Goal: Transaction & Acquisition: Obtain resource

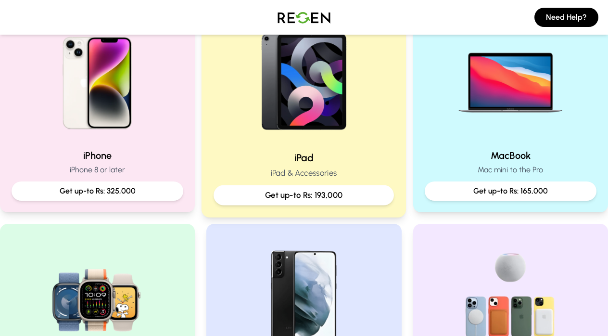
scroll to position [230, 0]
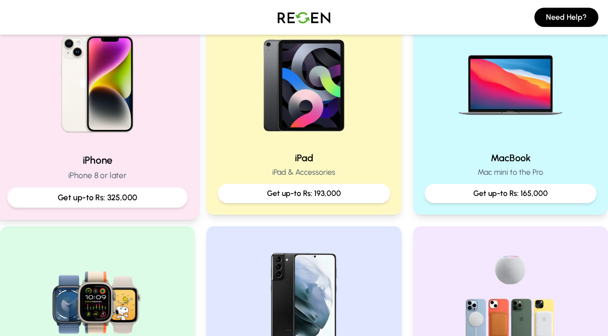
click at [139, 137] on img at bounding box center [97, 80] width 129 height 129
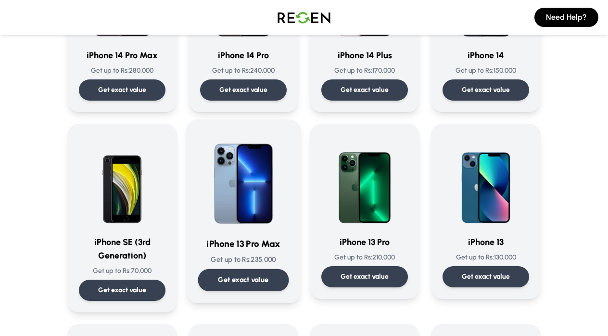
scroll to position [363, 0]
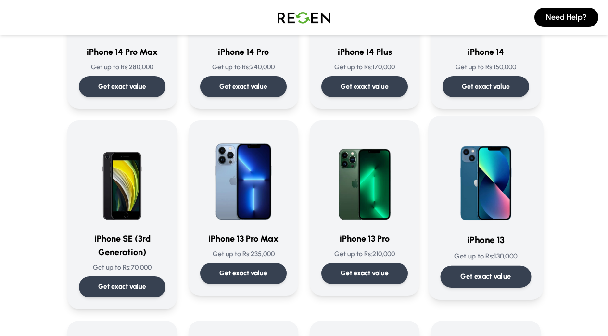
click at [461, 276] on p "Get exact value" at bounding box center [486, 276] width 51 height 10
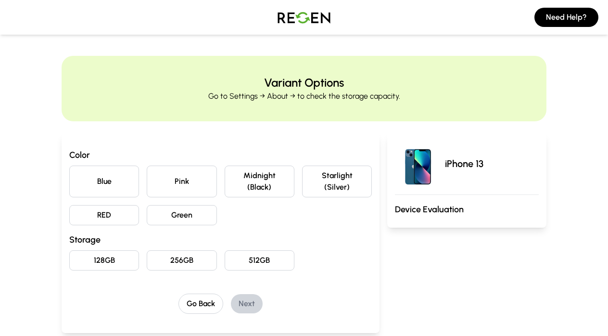
click at [254, 181] on button "Midnight (Black)" at bounding box center [260, 181] width 70 height 32
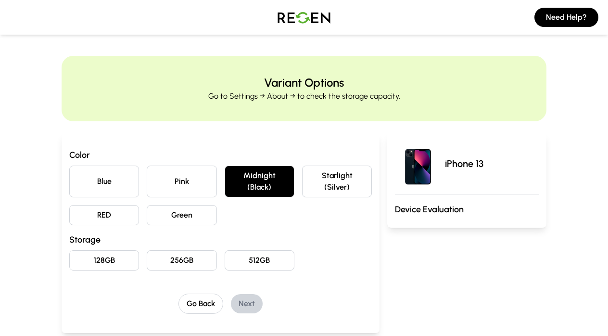
click at [114, 255] on button "128GB" at bounding box center [104, 260] width 70 height 20
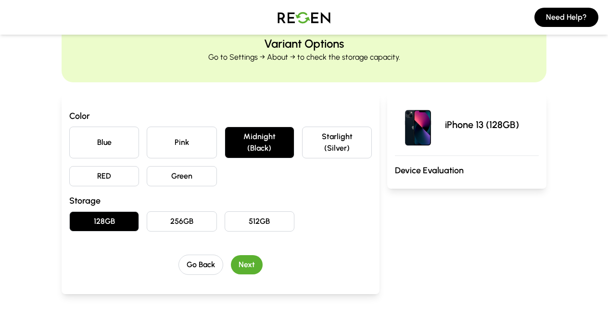
scroll to position [43, 0]
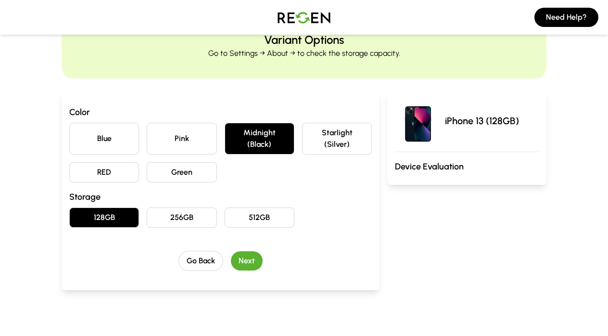
click at [248, 262] on button "Next" at bounding box center [247, 260] width 32 height 19
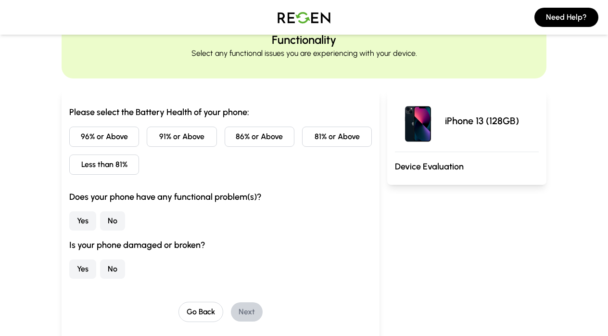
scroll to position [0, 0]
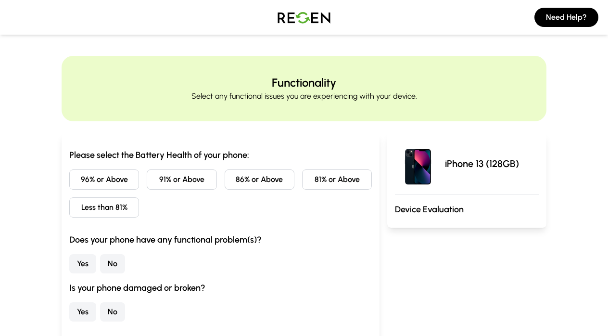
click at [267, 181] on button "86% or Above" at bounding box center [260, 179] width 70 height 20
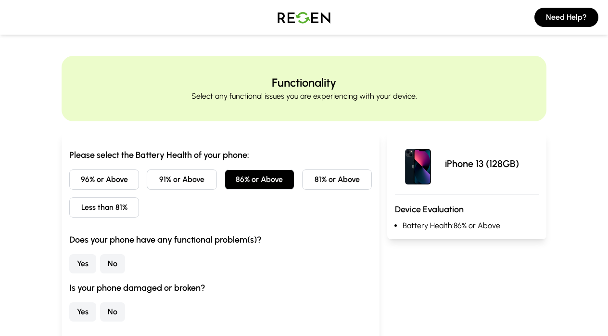
click at [324, 184] on button "81% or Above" at bounding box center [337, 179] width 70 height 20
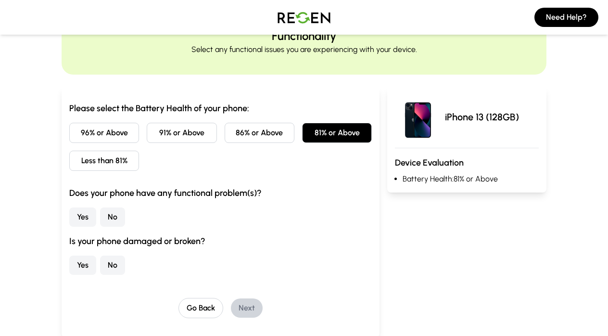
scroll to position [53, 0]
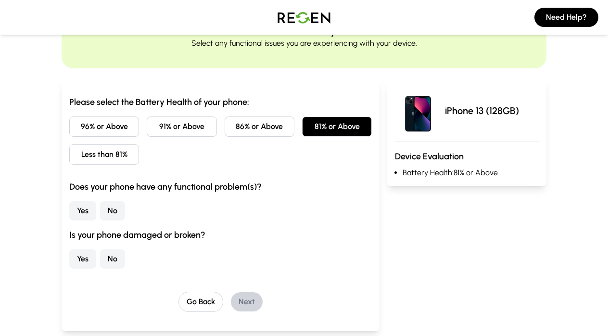
click at [119, 210] on button "No" at bounding box center [112, 210] width 25 height 19
click at [114, 261] on button "No" at bounding box center [112, 258] width 25 height 19
click at [263, 298] on div "Go Back Next" at bounding box center [220, 302] width 303 height 20
click at [256, 303] on button "Next" at bounding box center [247, 301] width 32 height 19
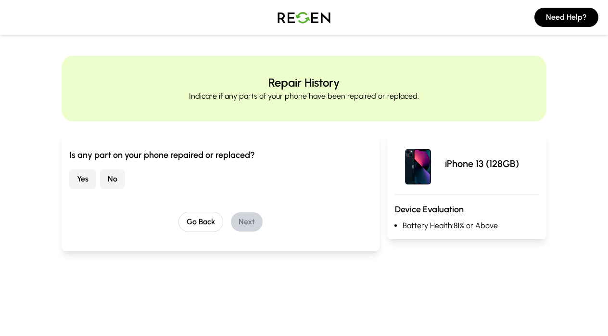
click at [115, 182] on button "No" at bounding box center [112, 178] width 25 height 19
click at [253, 219] on button "Next" at bounding box center [247, 221] width 32 height 19
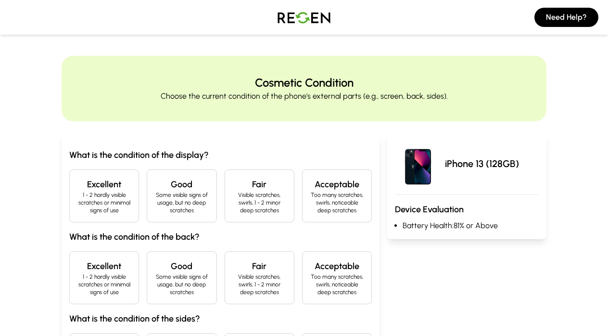
click at [124, 209] on p "1 - 2 hardly visible scratches or minimal signs of use" at bounding box center [103, 202] width 53 height 23
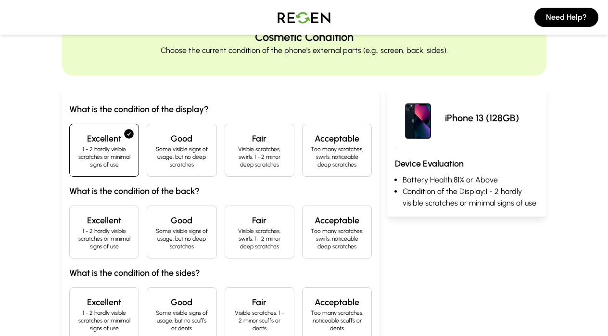
scroll to position [51, 0]
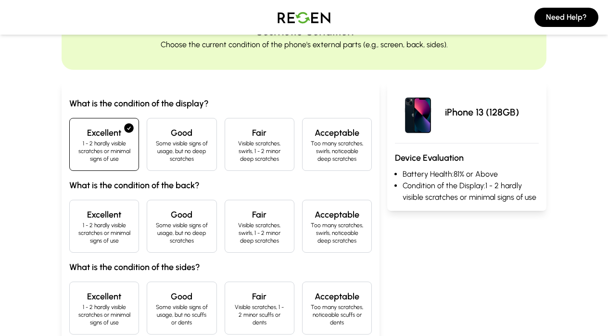
click at [115, 227] on p "1 - 2 hardly visible scratches or minimal signs of use" at bounding box center [103, 232] width 53 height 23
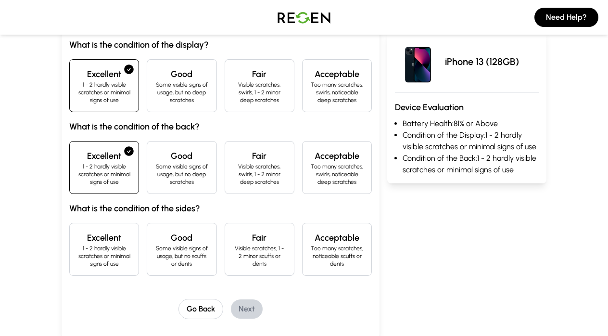
scroll to position [112, 0]
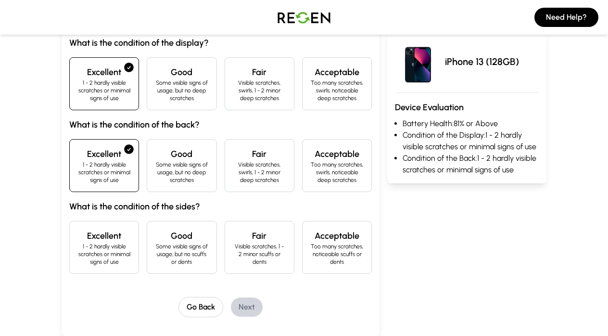
click at [112, 237] on h4 "Excellent" at bounding box center [103, 235] width 53 height 13
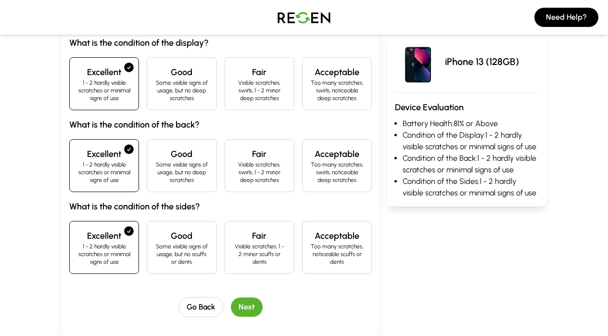
click at [251, 304] on button "Next" at bounding box center [247, 306] width 32 height 19
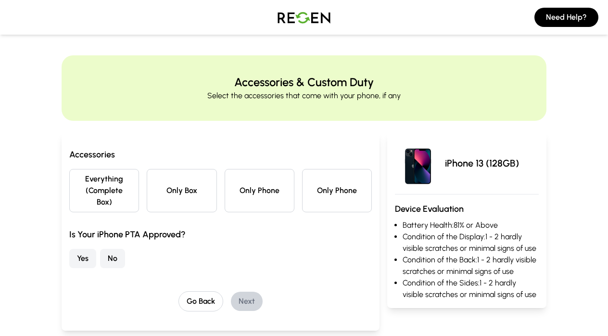
scroll to position [0, 0]
click at [127, 200] on button "Everything (Complete Box)" at bounding box center [104, 190] width 70 height 43
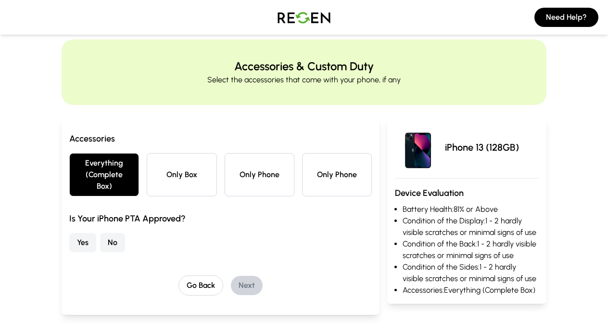
scroll to position [13, 0]
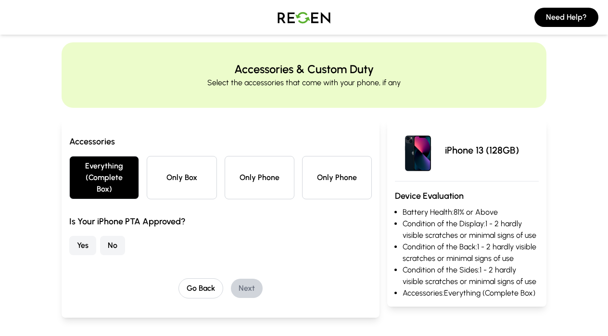
click at [114, 241] on button "No" at bounding box center [112, 245] width 25 height 19
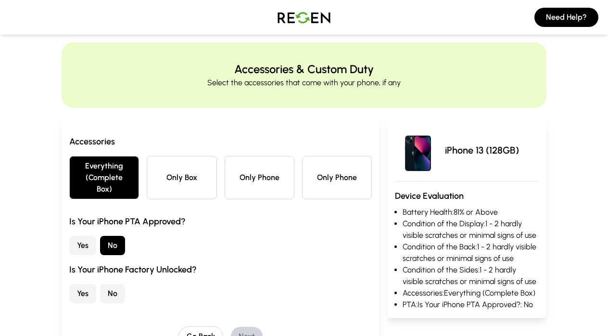
click at [88, 294] on button "Yes" at bounding box center [82, 293] width 27 height 19
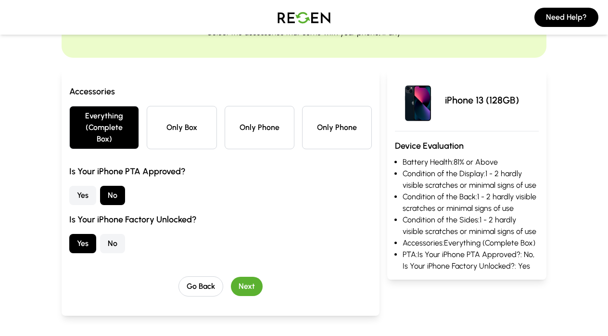
scroll to position [66, 0]
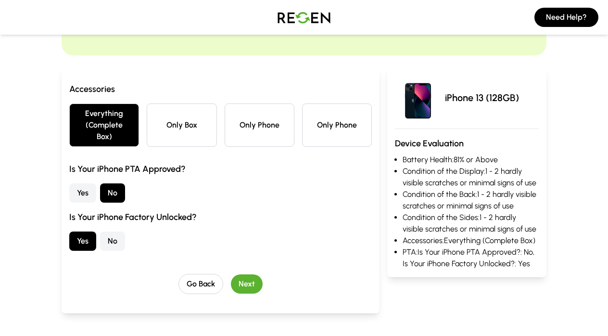
click at [260, 286] on button "Next" at bounding box center [247, 283] width 32 height 19
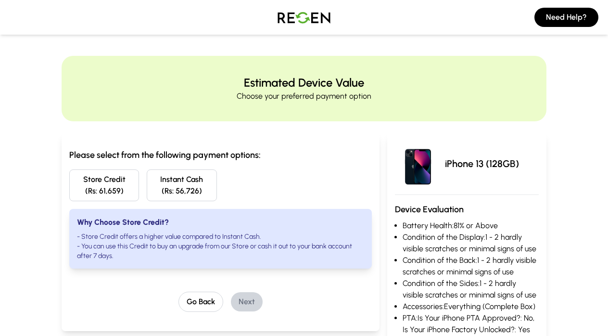
scroll to position [0, 0]
click at [315, 30] on img at bounding box center [303, 17] width 67 height 27
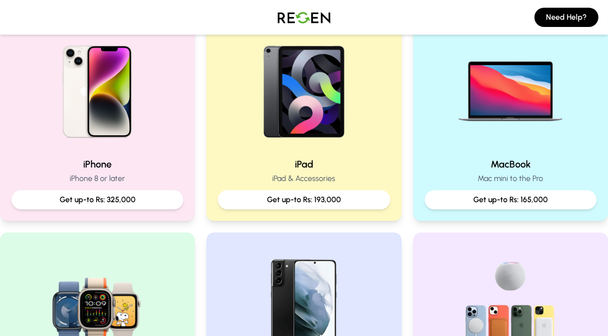
scroll to position [223, 0]
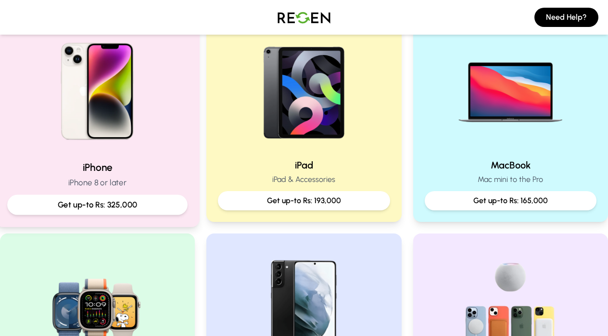
click at [122, 209] on p "Get up-to Rs: 325,000" at bounding box center [97, 205] width 165 height 12
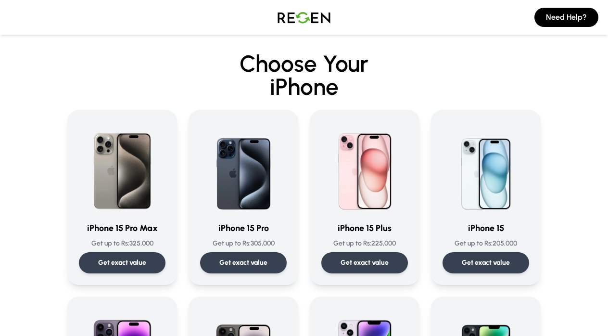
click at [299, 13] on img at bounding box center [303, 17] width 67 height 27
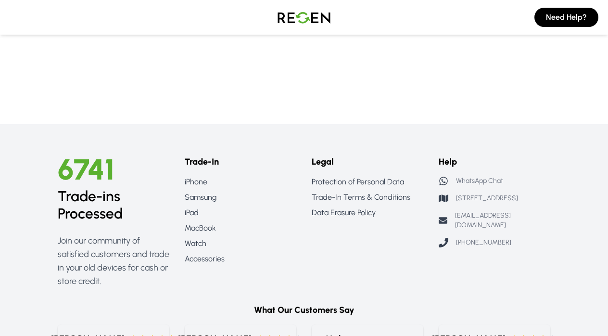
scroll to position [987, 0]
click at [207, 231] on link "MacBook" at bounding box center [241, 228] width 112 height 12
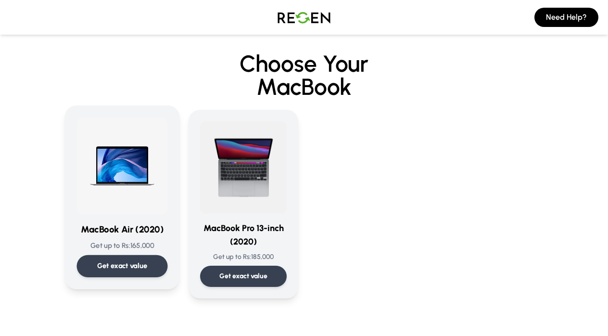
click at [152, 265] on div "Get exact value" at bounding box center [122, 266] width 91 height 22
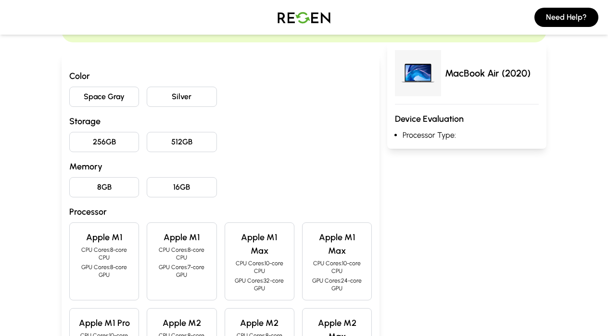
scroll to position [81, 0]
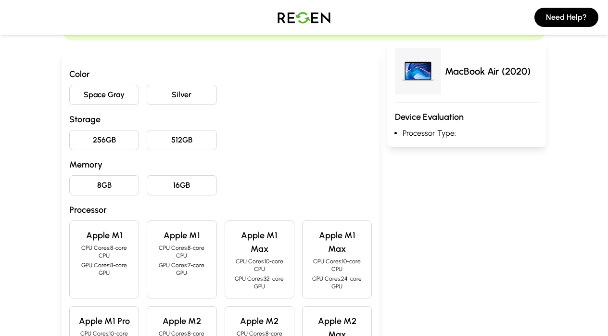
click at [120, 276] on p "GPU Cores: 8-core GPU" at bounding box center [103, 268] width 53 height 15
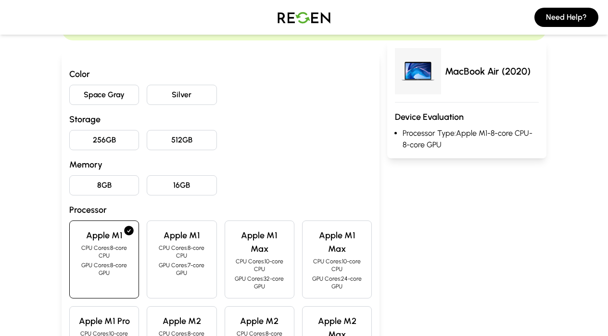
click at [110, 184] on button "8GB" at bounding box center [104, 185] width 70 height 20
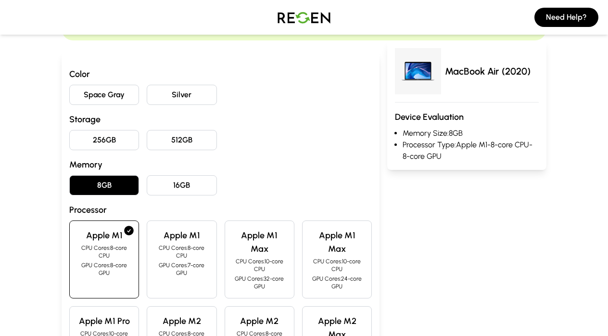
click at [108, 142] on button "256GB" at bounding box center [104, 140] width 70 height 20
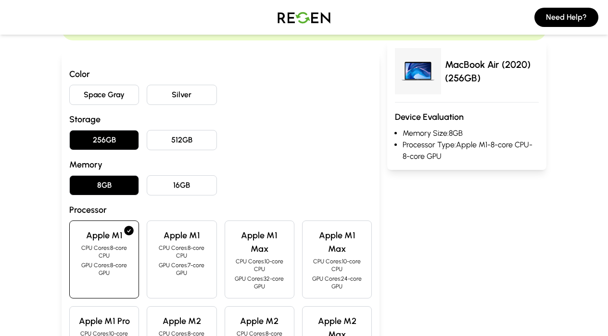
click at [125, 98] on button "Space Gray" at bounding box center [104, 95] width 70 height 20
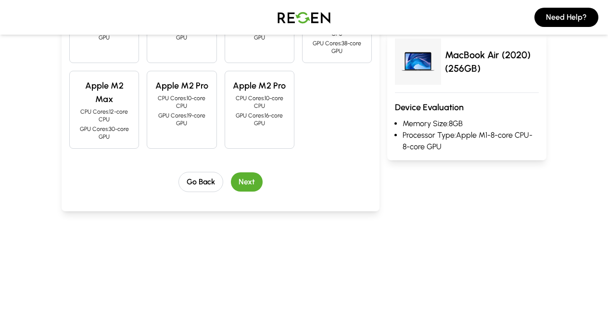
click at [246, 179] on button "Next" at bounding box center [247, 181] width 32 height 19
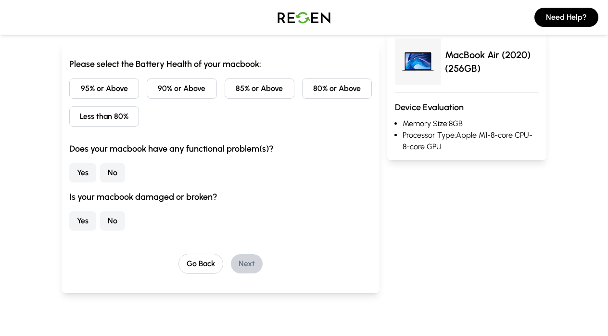
scroll to position [92, 0]
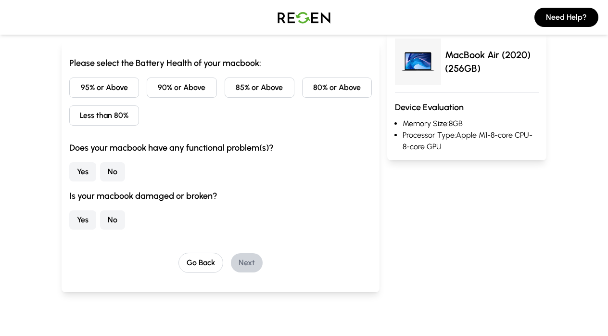
click at [110, 179] on button "No" at bounding box center [112, 171] width 25 height 19
click at [114, 221] on button "No" at bounding box center [112, 219] width 25 height 19
click at [125, 89] on button "95% or Above" at bounding box center [104, 87] width 70 height 20
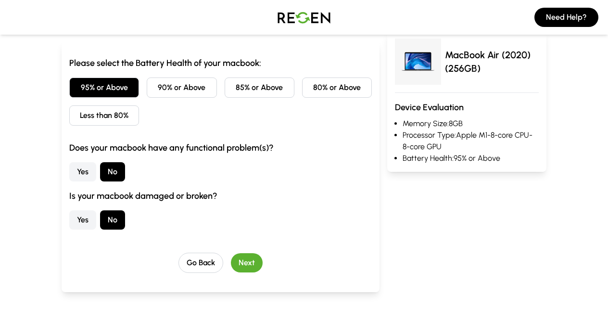
click at [248, 255] on button "Next" at bounding box center [247, 262] width 32 height 19
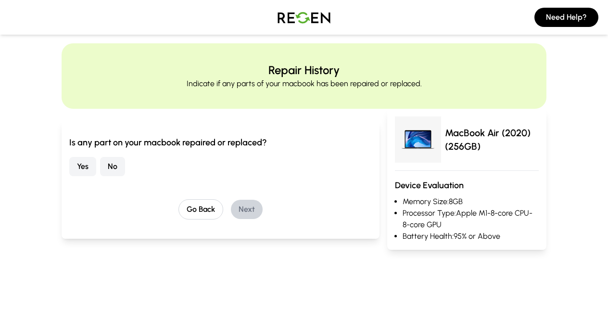
scroll to position [0, 0]
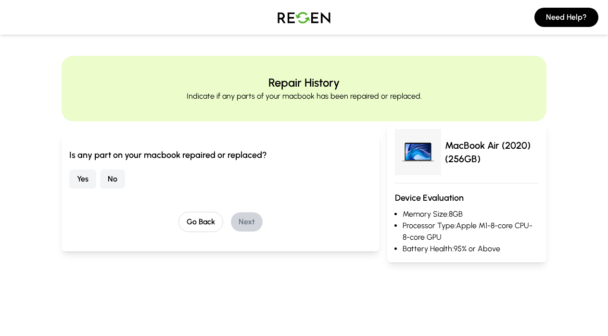
click at [110, 180] on button "No" at bounding box center [112, 178] width 25 height 19
click at [247, 222] on button "Next" at bounding box center [247, 221] width 32 height 19
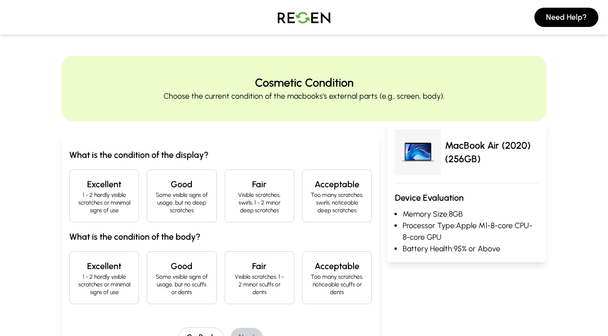
click at [100, 216] on div "Excellent 1 - 2 hardly visible scratches or minimal signs of use" at bounding box center [104, 195] width 70 height 53
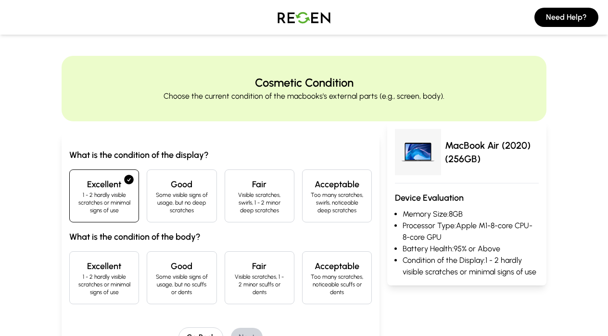
click at [102, 254] on div "Excellent 1 - 2 hardly visible scratches or minimal signs of use" at bounding box center [104, 277] width 70 height 53
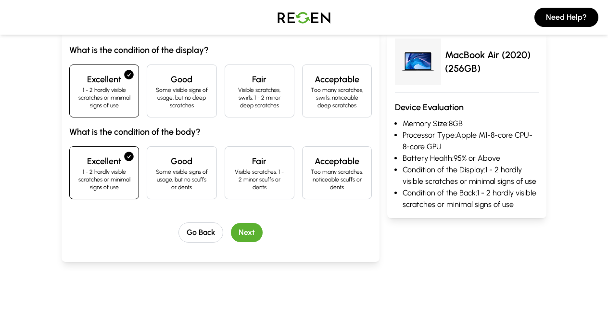
click at [242, 233] on button "Next" at bounding box center [247, 232] width 32 height 19
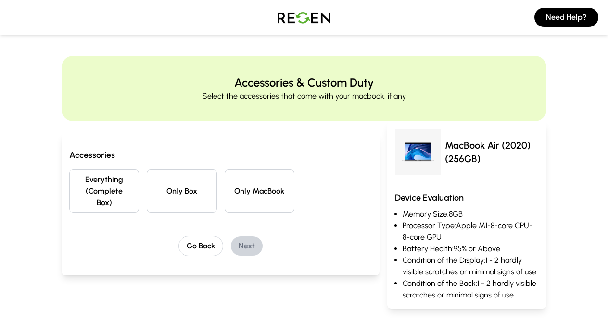
click at [109, 198] on button "Everything (Complete Box)" at bounding box center [104, 190] width 70 height 43
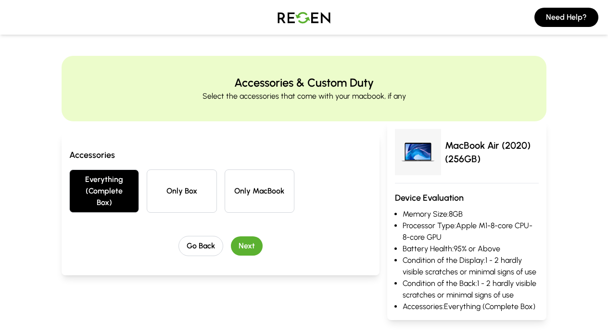
click at [254, 244] on button "Next" at bounding box center [247, 245] width 32 height 19
